Goal: Task Accomplishment & Management: Complete application form

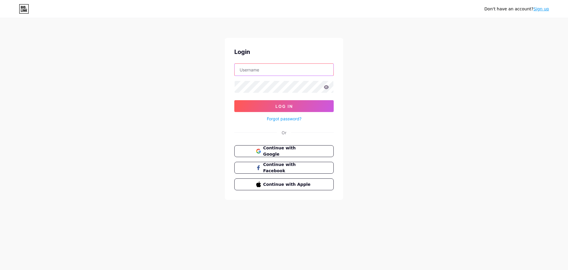
type input "walshdental29@gmail.com"
click at [286, 149] on span "Continue with Google" at bounding box center [287, 151] width 49 height 13
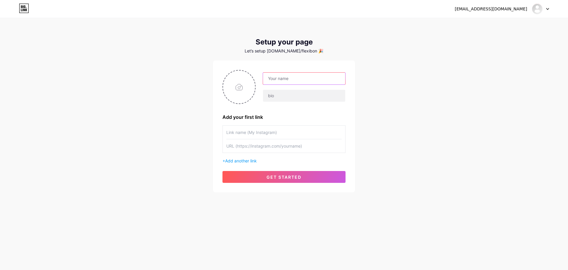
click at [275, 80] on input "text" at bounding box center [304, 79] width 82 height 12
paste input "Flexibond Industries Pvt Ltd"
drag, startPoint x: 289, startPoint y: 81, endPoint x: 329, endPoint y: 81, distance: 39.7
click at [329, 81] on input "Flexibond Industries Pvt Ltd" at bounding box center [304, 79] width 82 height 12
type input "Flexibond"
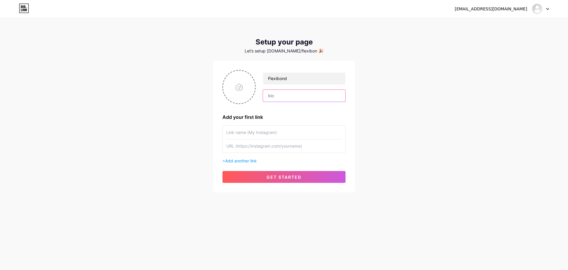
click at [274, 97] on input "text" at bounding box center [304, 96] width 82 height 12
paste input "Strapping patti manufacturer in India"
type input "Strapping patti manufacturer in India"
click at [240, 89] on input "file" at bounding box center [239, 86] width 32 height 33
type input "C:\fakepath\Flexi_Bond_1000x1000 (2).jpg"
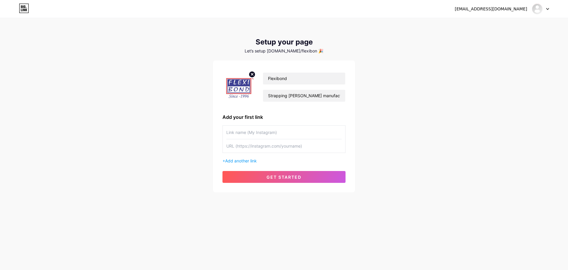
click at [232, 129] on input "text" at bounding box center [283, 132] width 115 height 13
paste input "Strapping patti manufacturer in India"
type input "Strapping patti manufacturer in India"
click at [233, 146] on input "text" at bounding box center [283, 145] width 115 height 13
paste input "https://flexibondtapes.com/strapping-patti-manufacturer/"
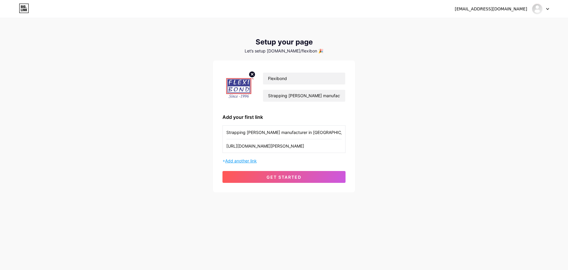
type input "https://flexibondtapes.com/strapping-patti-manufacturer/"
click at [248, 160] on span "Add another link" at bounding box center [241, 160] width 32 height 5
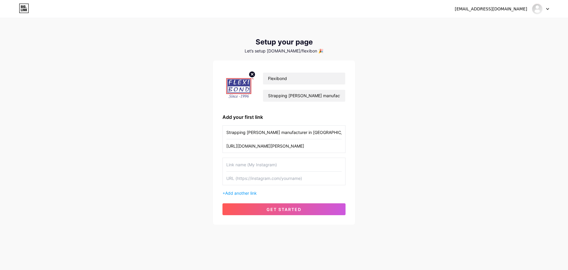
click at [241, 165] on input "text" at bounding box center [283, 164] width 115 height 13
paste input "Packing BOPP tape manufacturer in India"
type input "Packing BOPP tape manufacturer in India"
click at [234, 176] on input "text" at bounding box center [283, 177] width 115 height 13
paste input "https://flexibondtapes.com/"
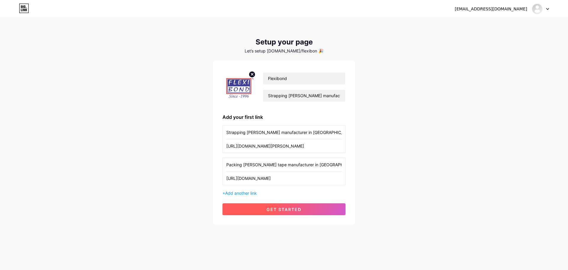
type input "https://flexibondtapes.com/"
click at [259, 210] on button "get started" at bounding box center [284, 209] width 123 height 12
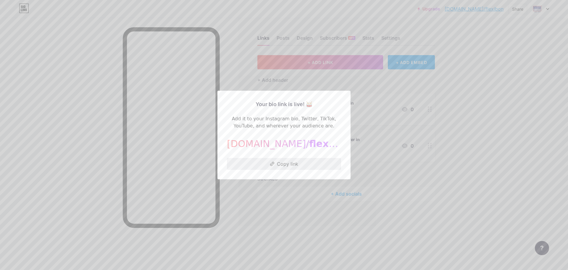
click at [306, 163] on button "Copy link" at bounding box center [284, 164] width 114 height 12
